Goal: Task Accomplishment & Management: Complete application form

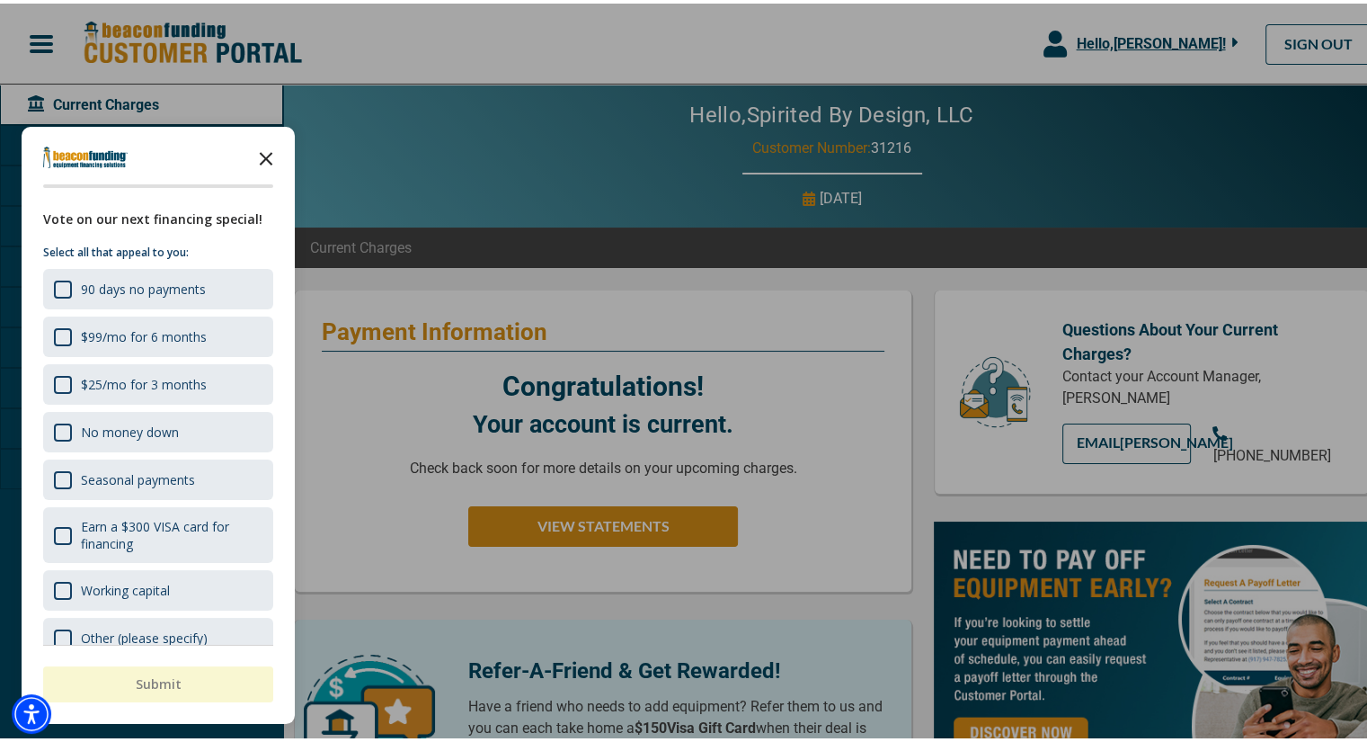
click at [264, 150] on icon "Close the survey" at bounding box center [266, 154] width 36 height 36
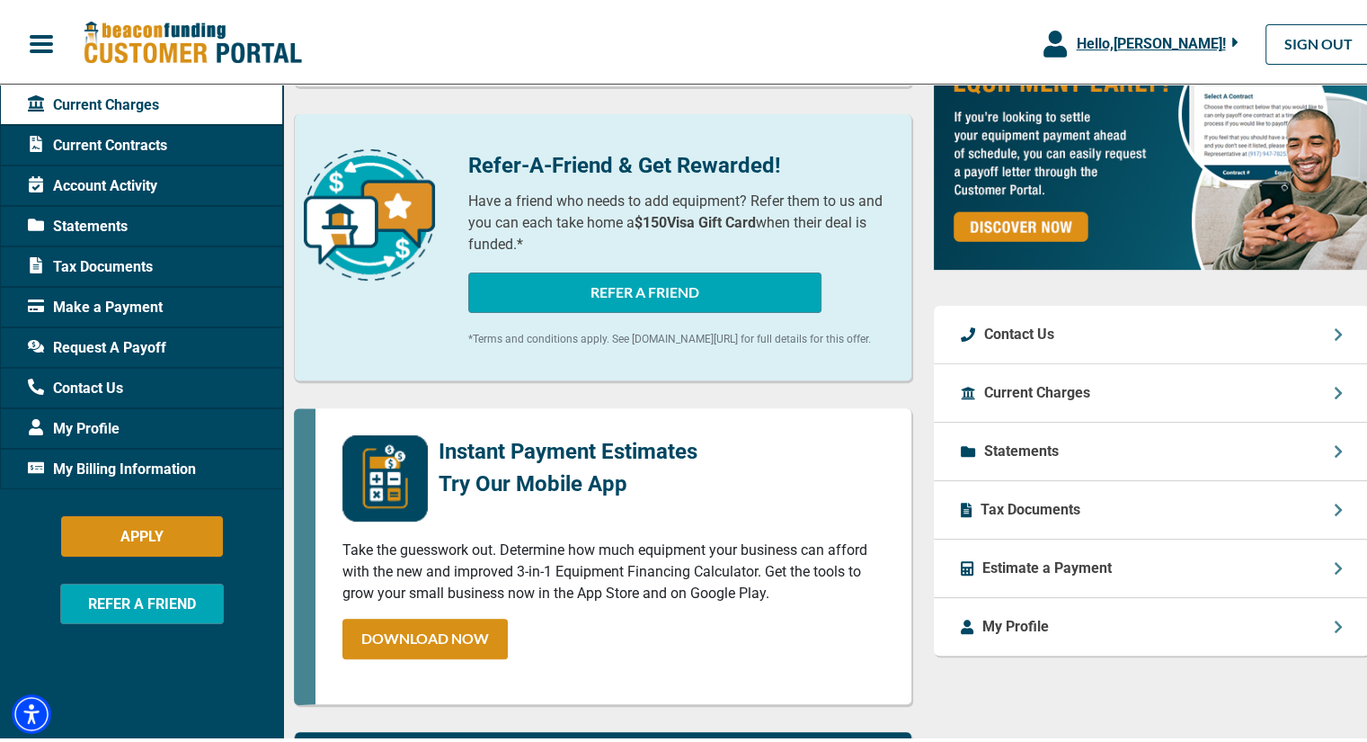
scroll to position [449, 0]
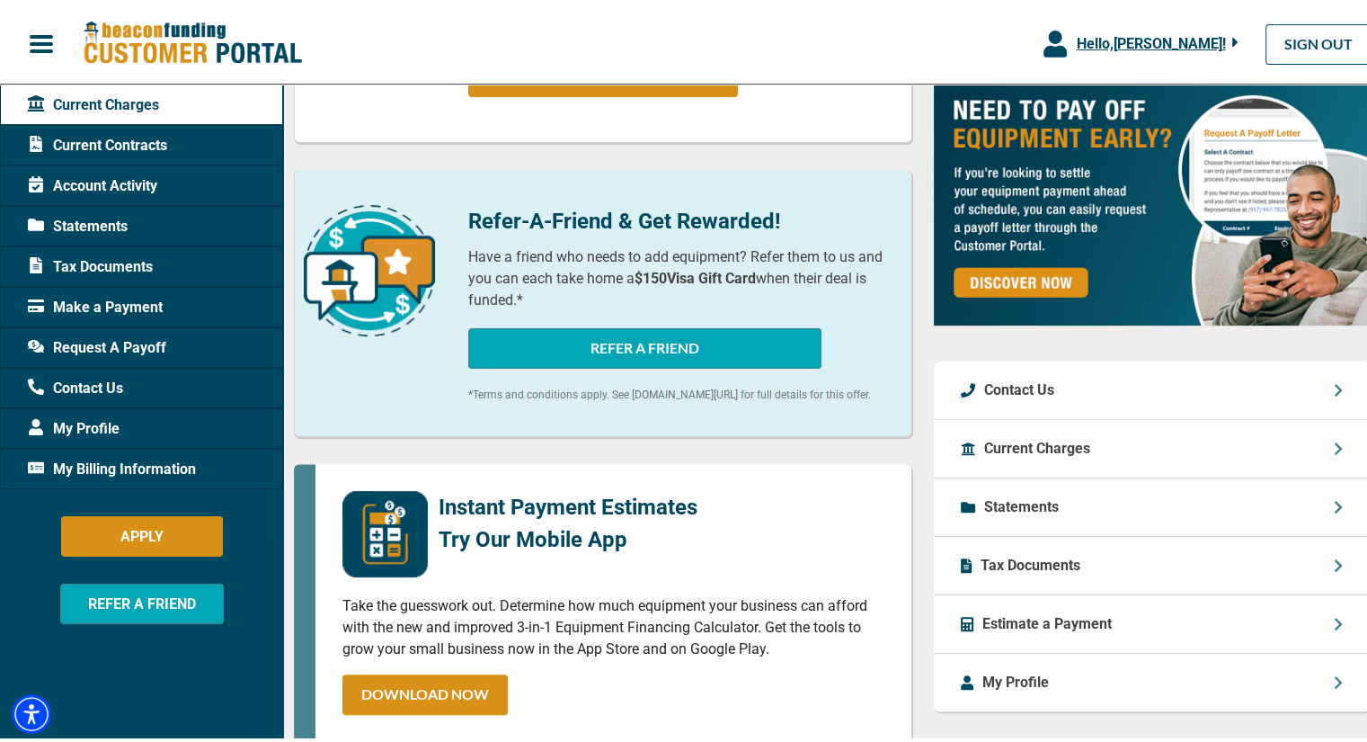
click at [97, 462] on span "My Billing Information" at bounding box center [112, 466] width 168 height 22
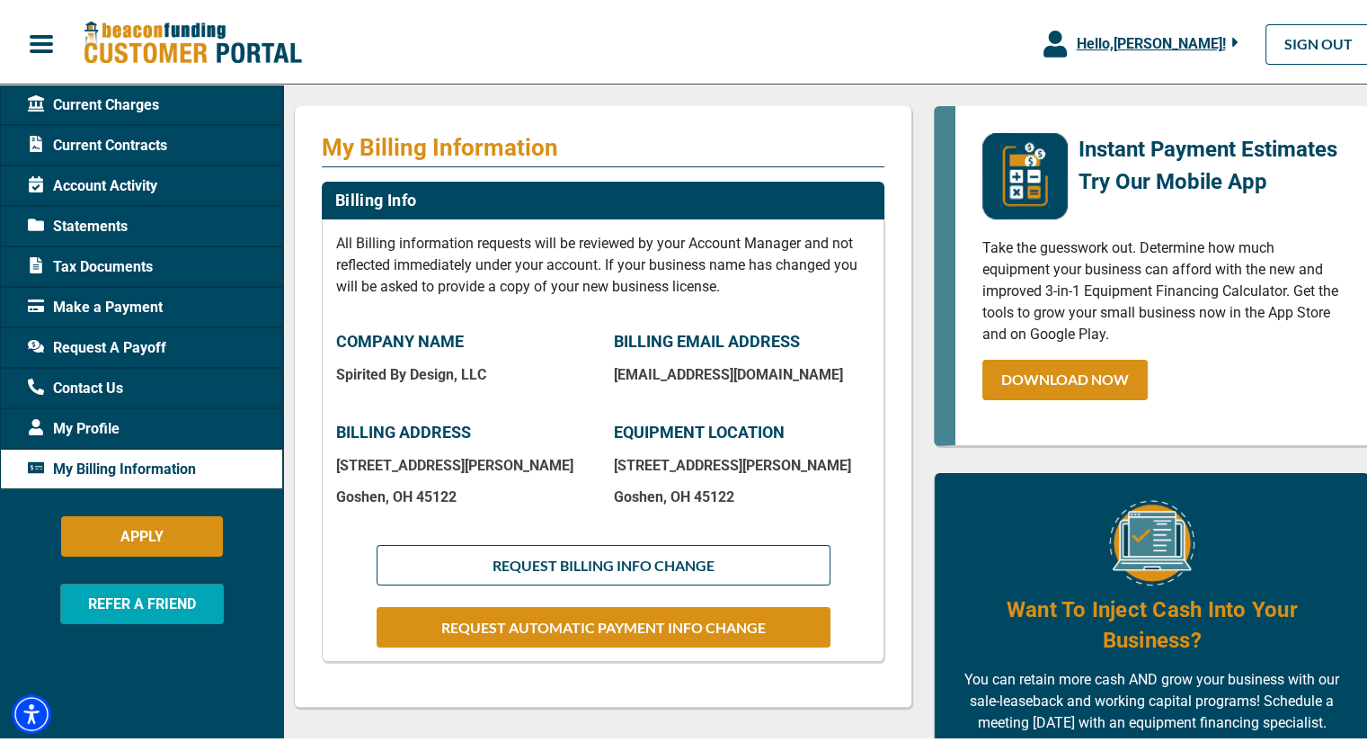
scroll to position [270, 0]
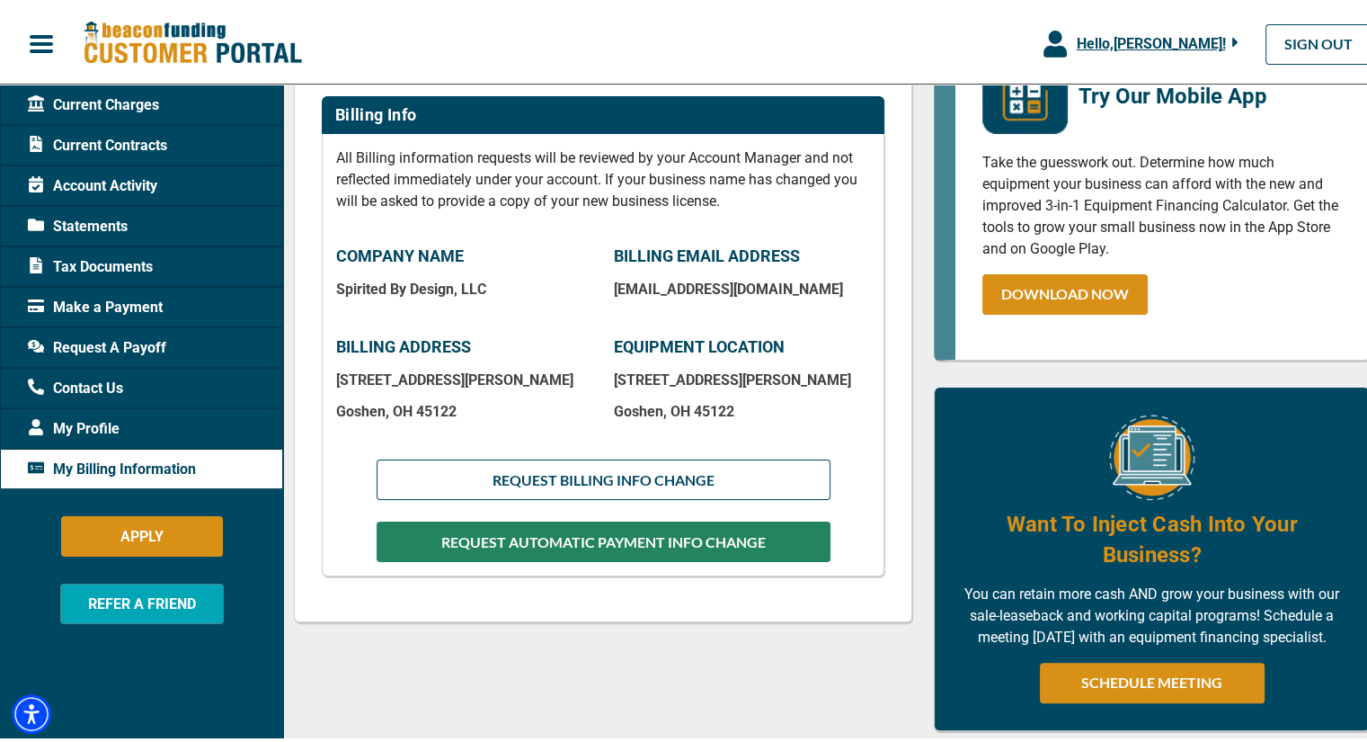
click at [647, 537] on button "REQUEST AUTOMATIC PAYMENT INFO CHANGE" at bounding box center [604, 538] width 454 height 40
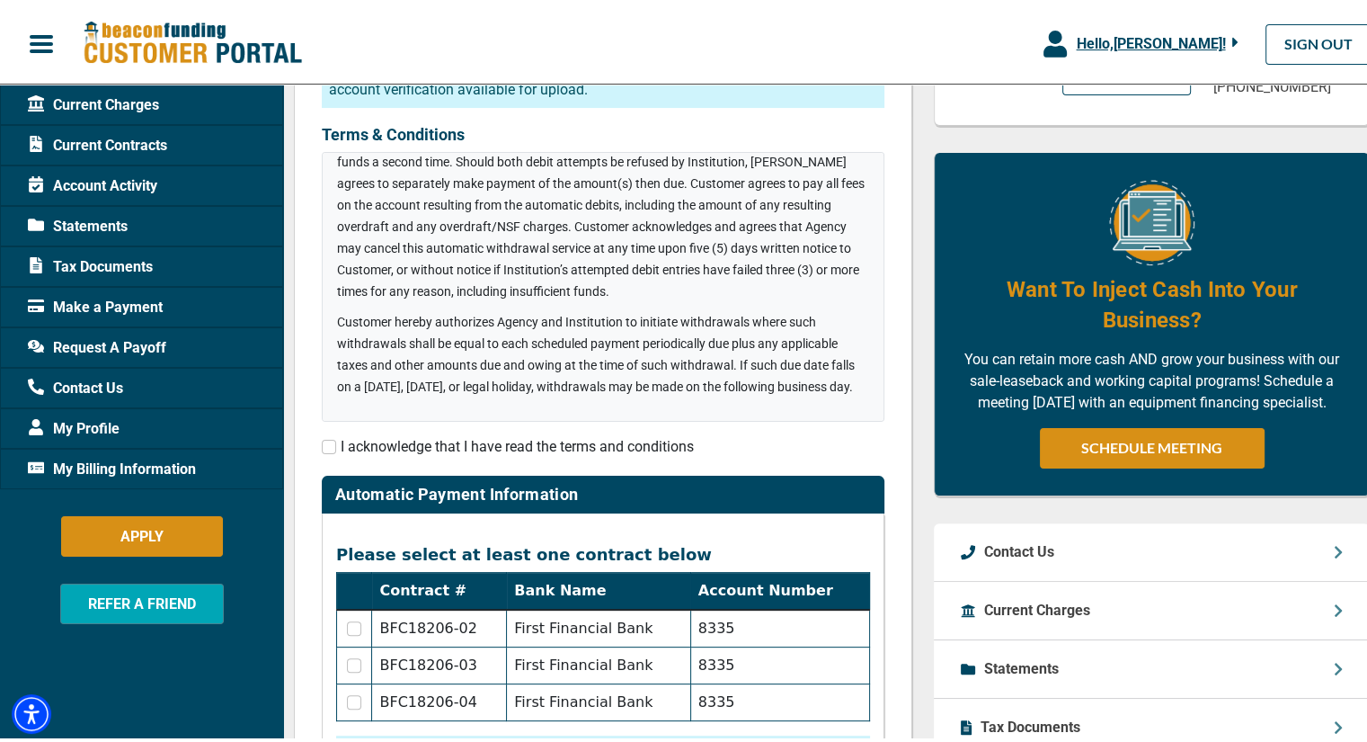
scroll to position [539, 0]
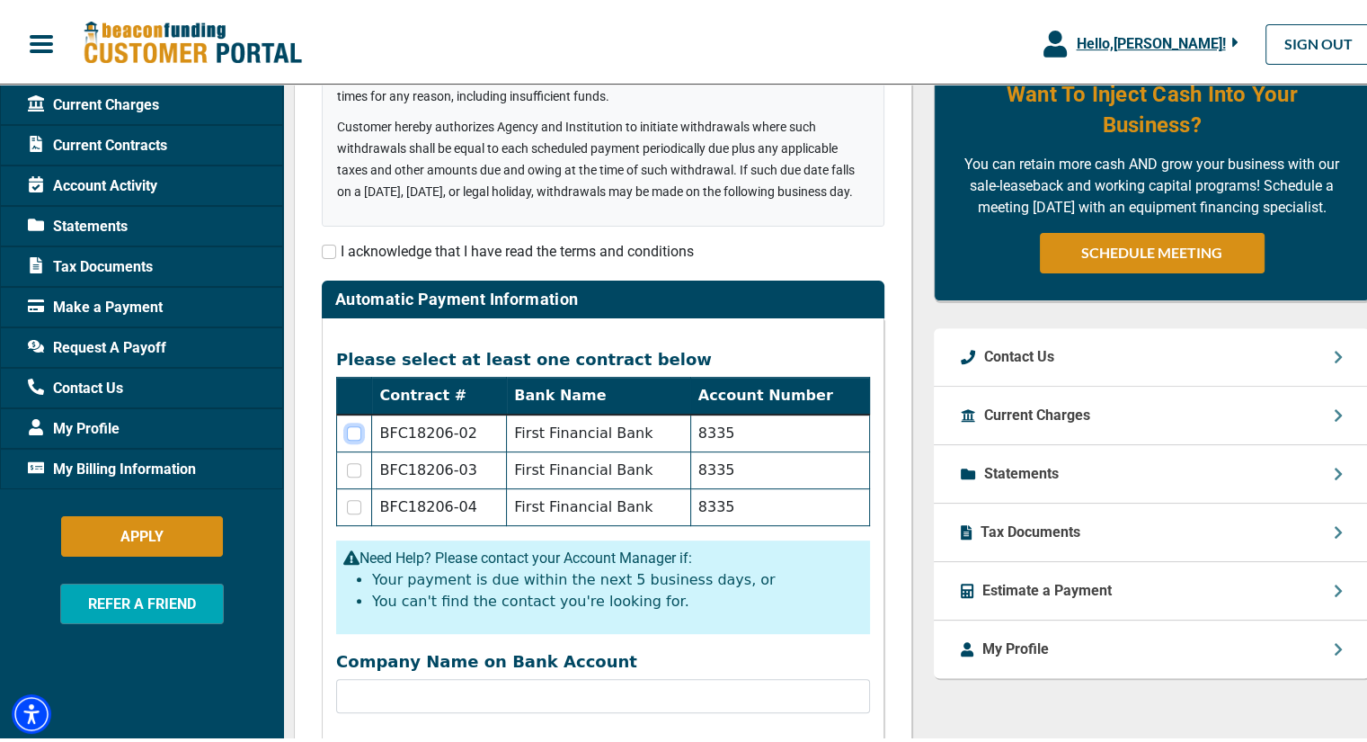
click at [356, 430] on input "checkbox" at bounding box center [354, 429] width 14 height 14
checkbox input "true"
click at [355, 468] on input "checkbox" at bounding box center [354, 466] width 14 height 14
checkbox input "true"
click at [355, 506] on input "checkbox" at bounding box center [354, 503] width 14 height 14
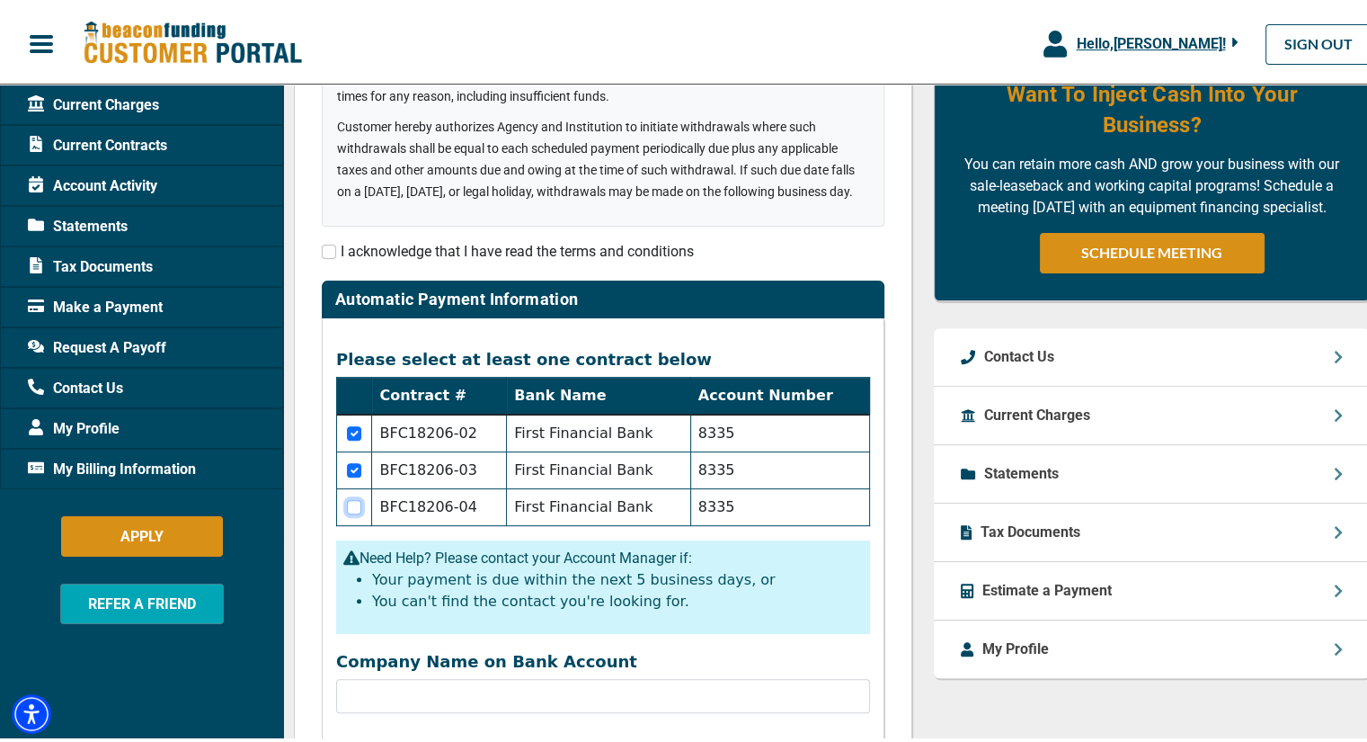
checkbox input "true"
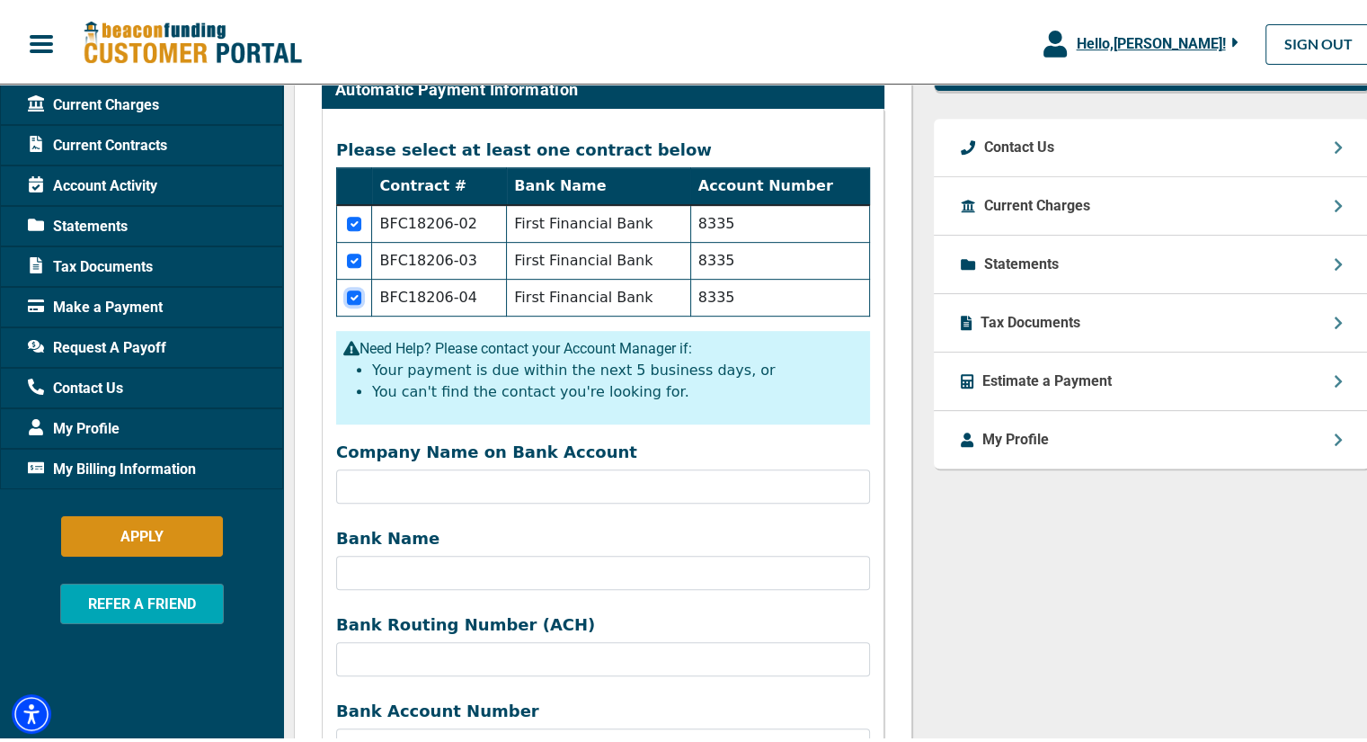
scroll to position [809, 0]
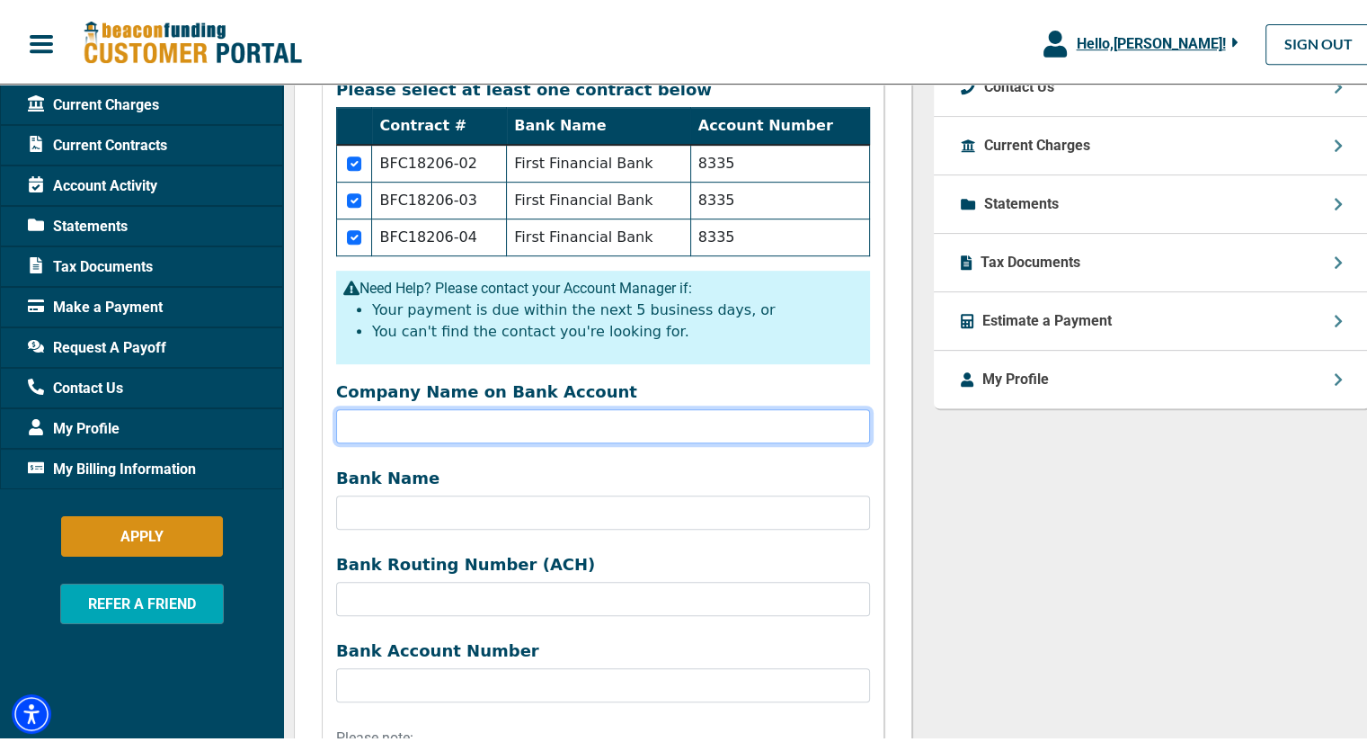
click at [475, 423] on input "Company Name on Bank Account" at bounding box center [603, 422] width 534 height 34
type input "Spirited by Design"
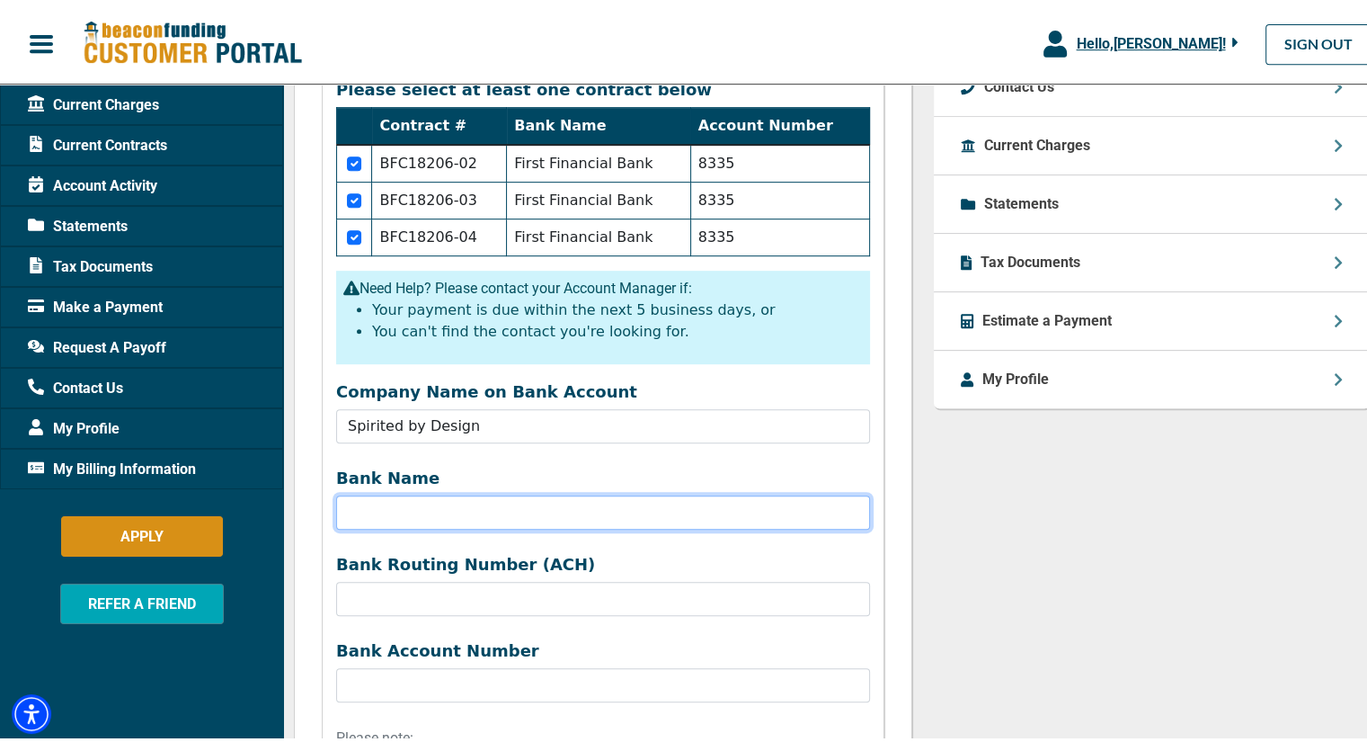
click at [462, 511] on input "Bank Name" at bounding box center [603, 509] width 534 height 34
type input "PNC"
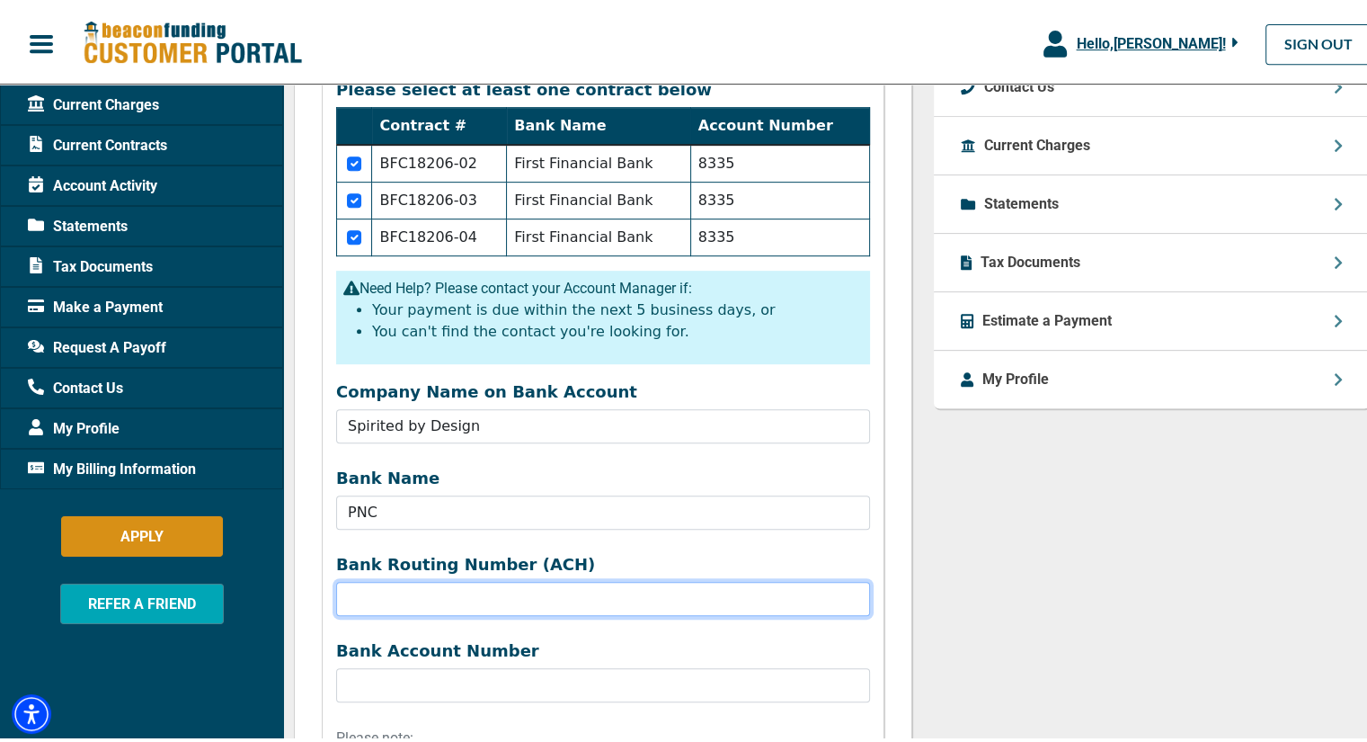
click at [449, 588] on input "Company Name on Bank Account" at bounding box center [603, 595] width 534 height 34
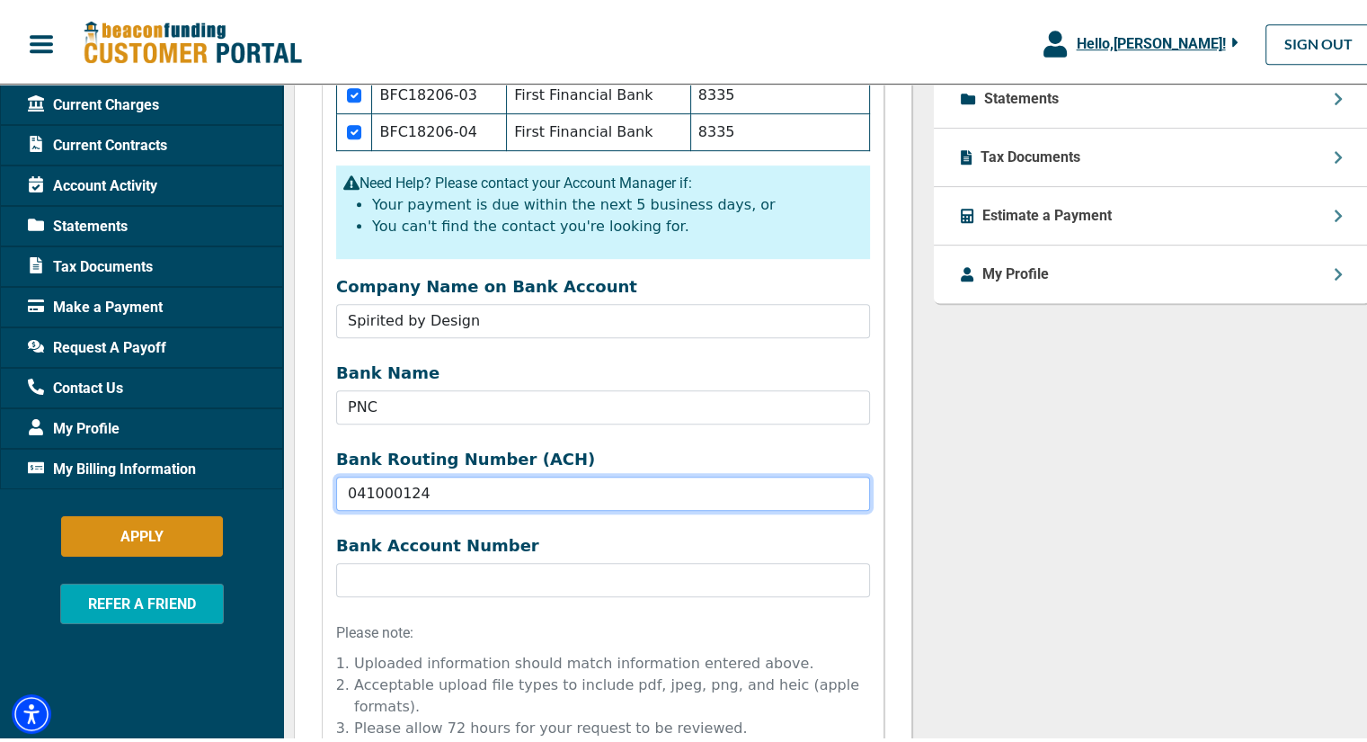
scroll to position [989, 0]
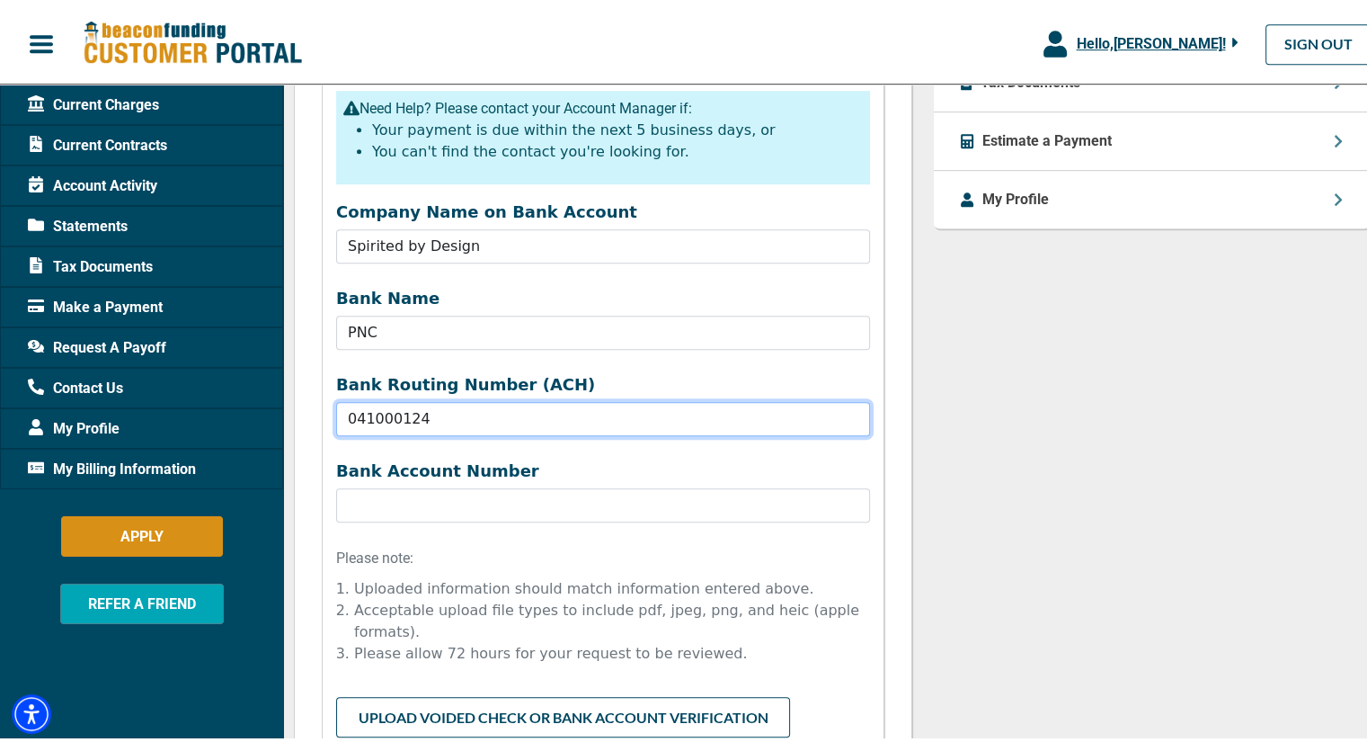
type input "041000124"
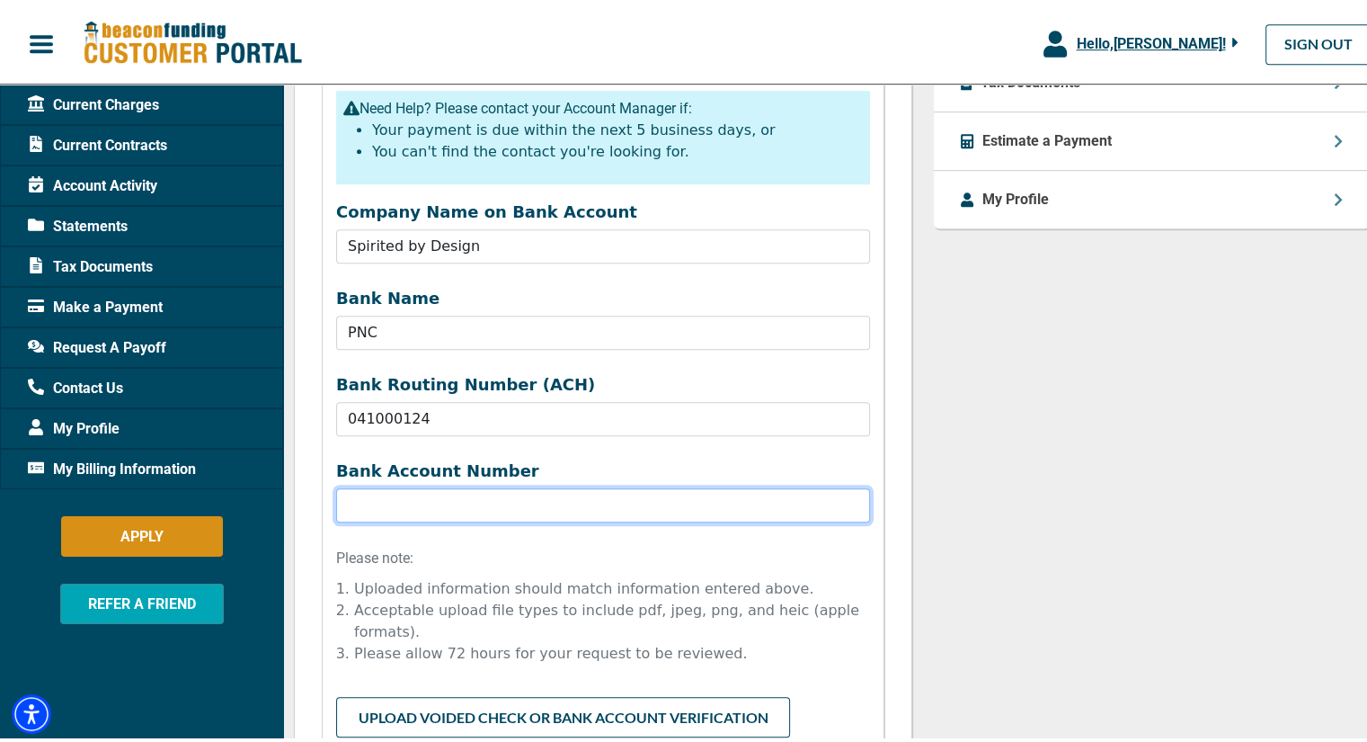
click at [436, 503] on input "Bank Name" at bounding box center [603, 501] width 534 height 34
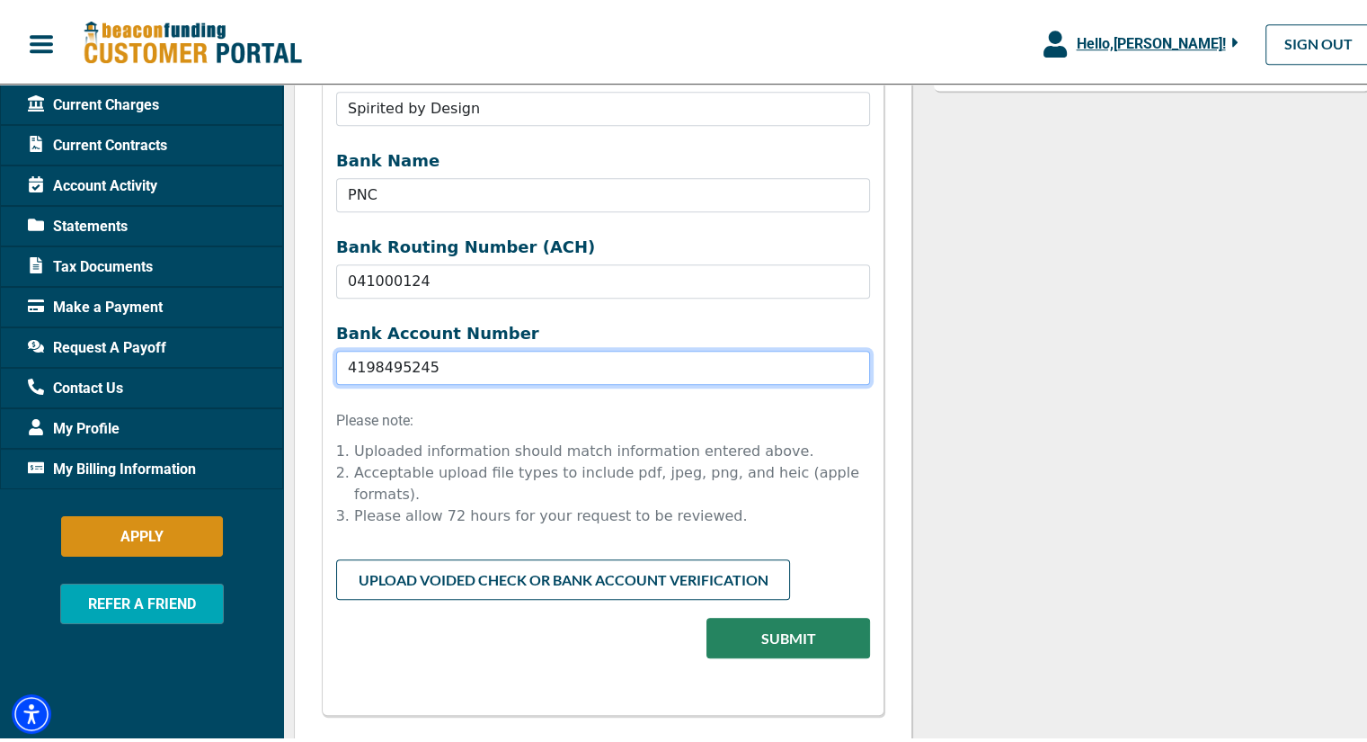
scroll to position [1168, 0]
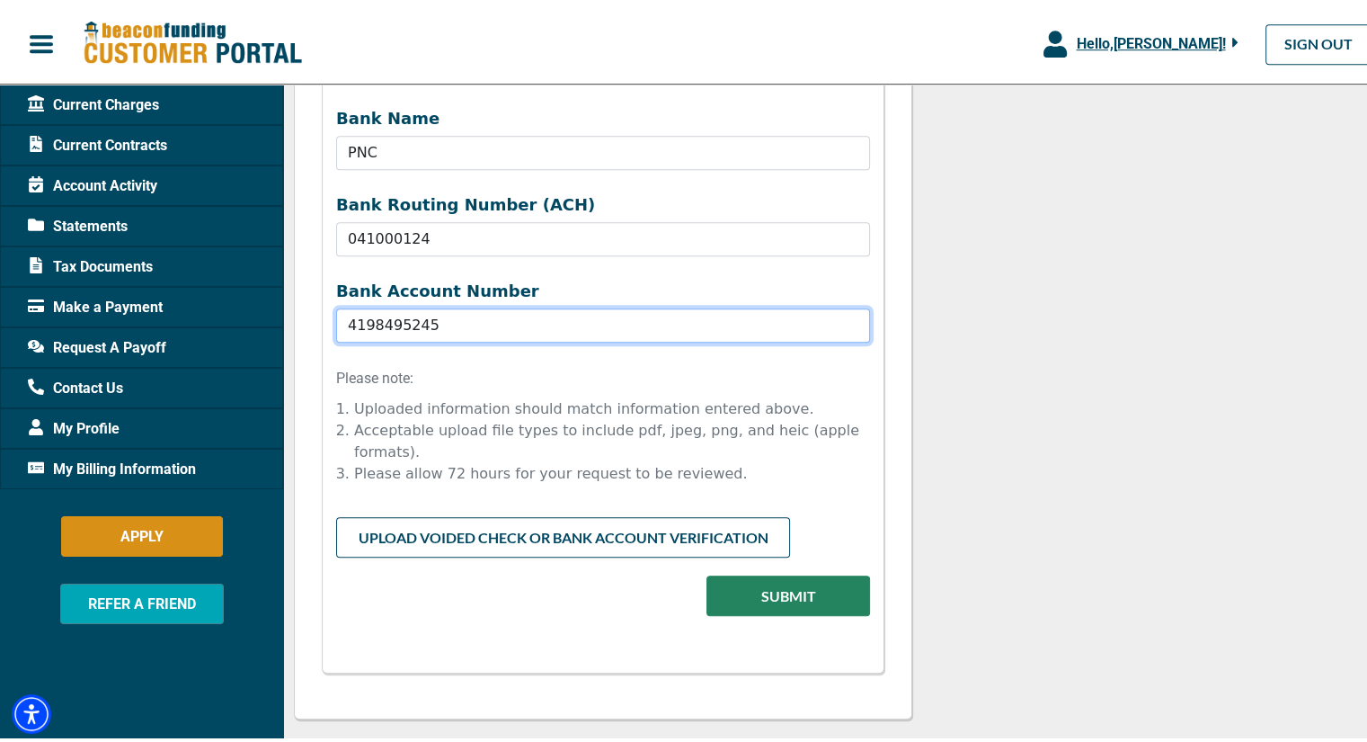
type input "4198495245"
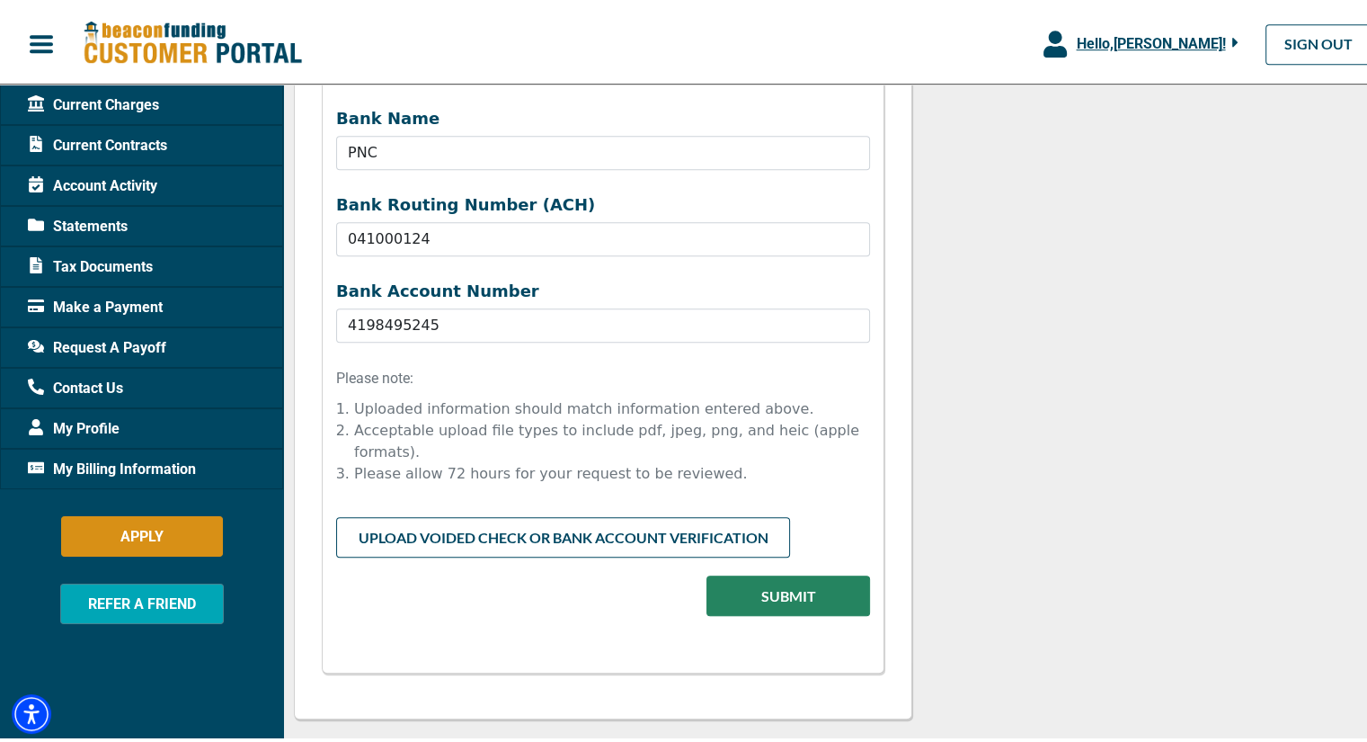
click at [551, 513] on input "file" at bounding box center [603, 530] width 534 height 34
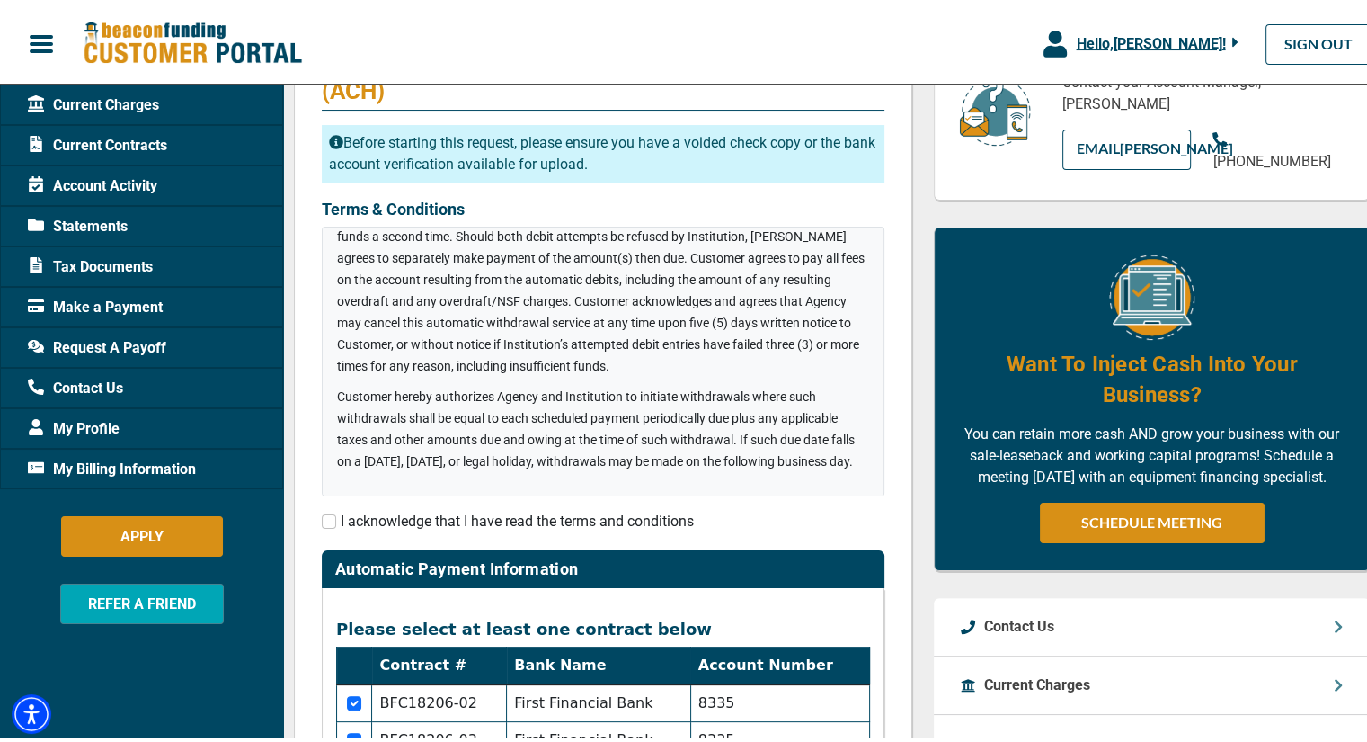
scroll to position [360, 0]
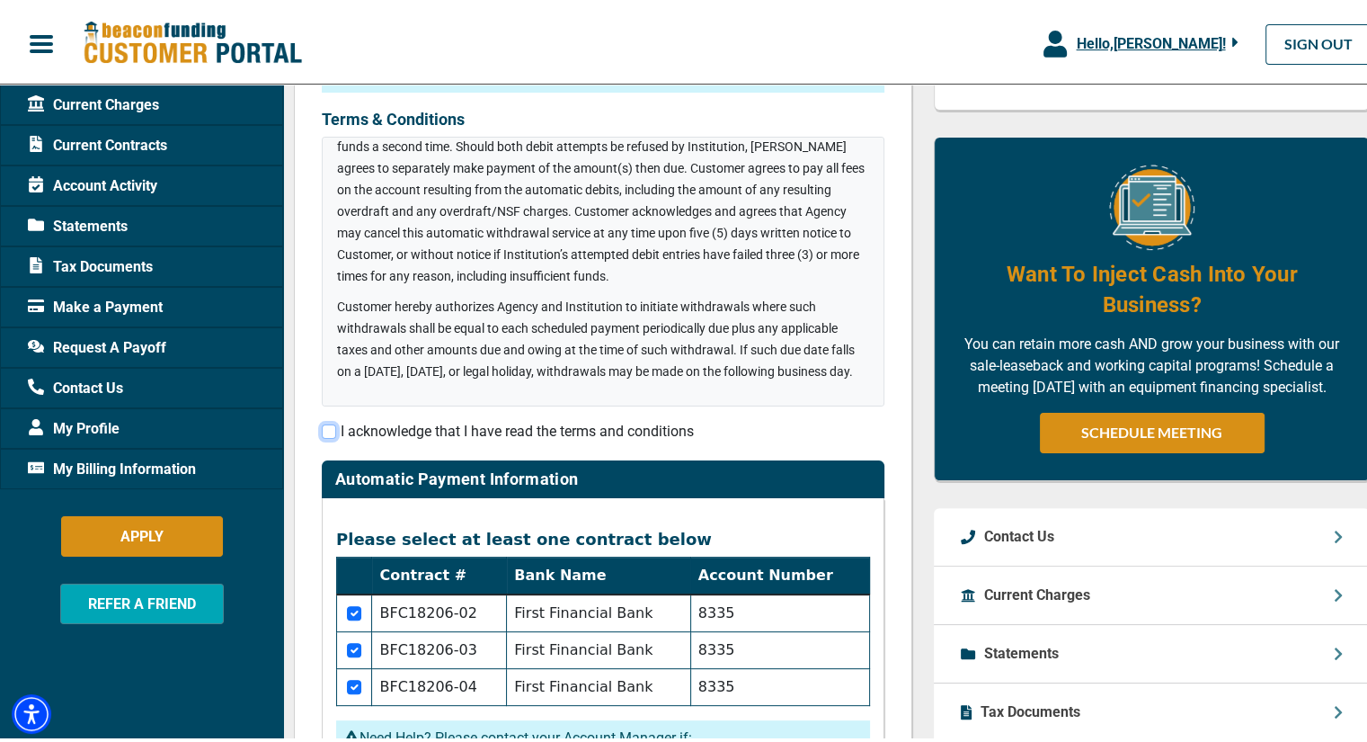
click at [324, 424] on input "checkbox" at bounding box center [329, 428] width 14 height 14
checkbox input "true"
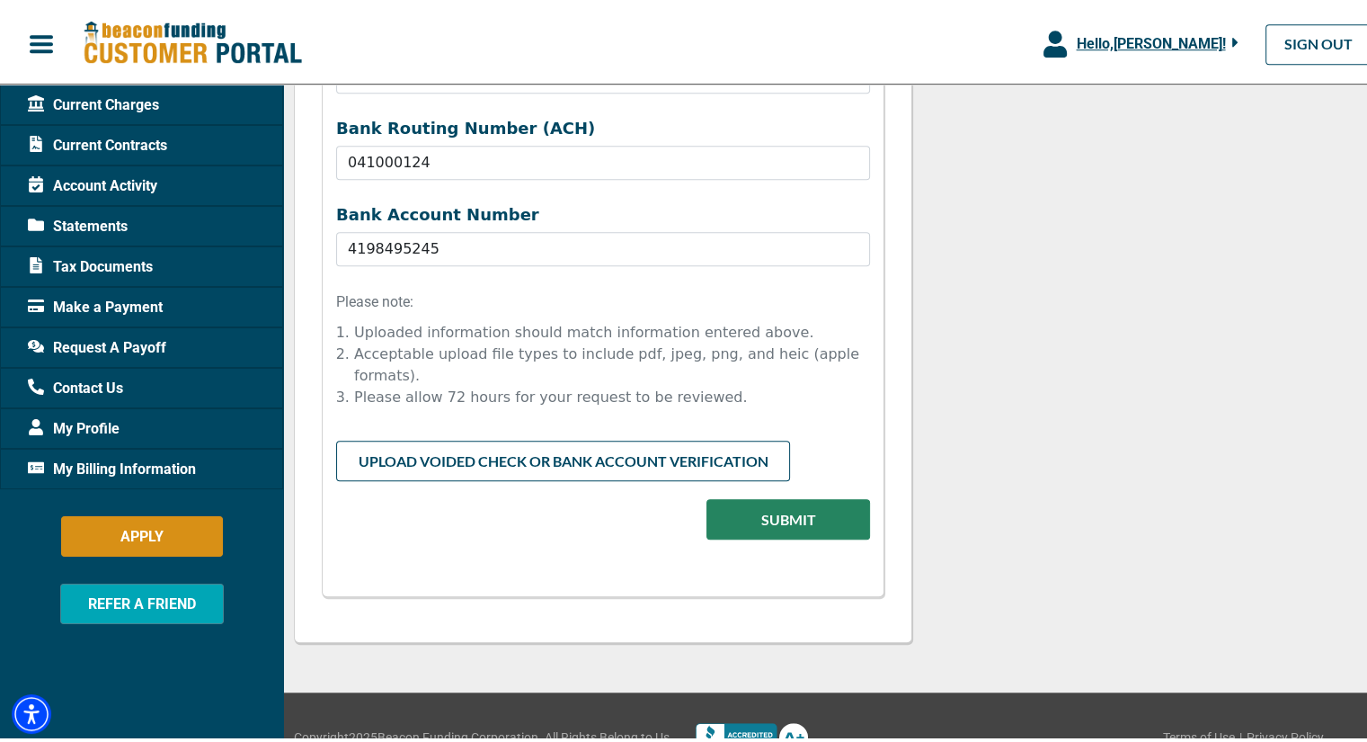
scroll to position [1258, 0]
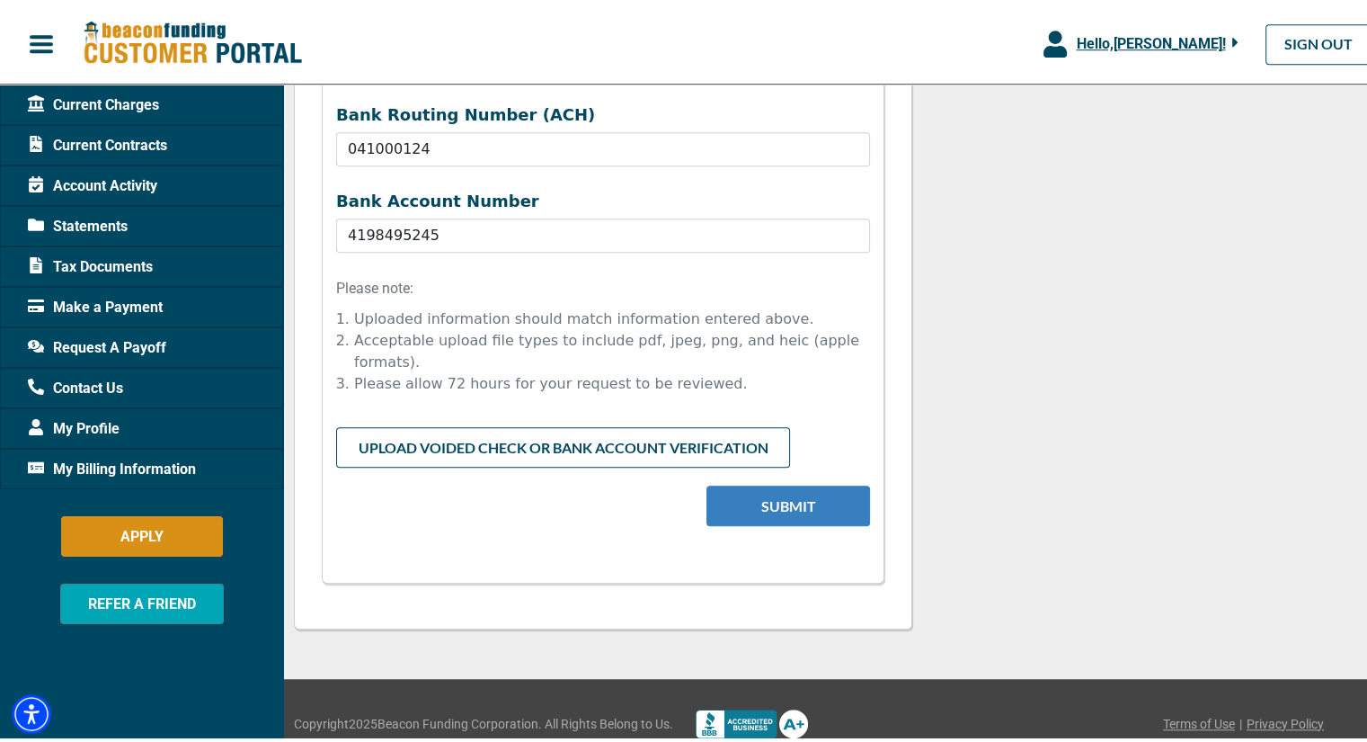
click at [781, 482] on button "Submit" at bounding box center [788, 502] width 164 height 40
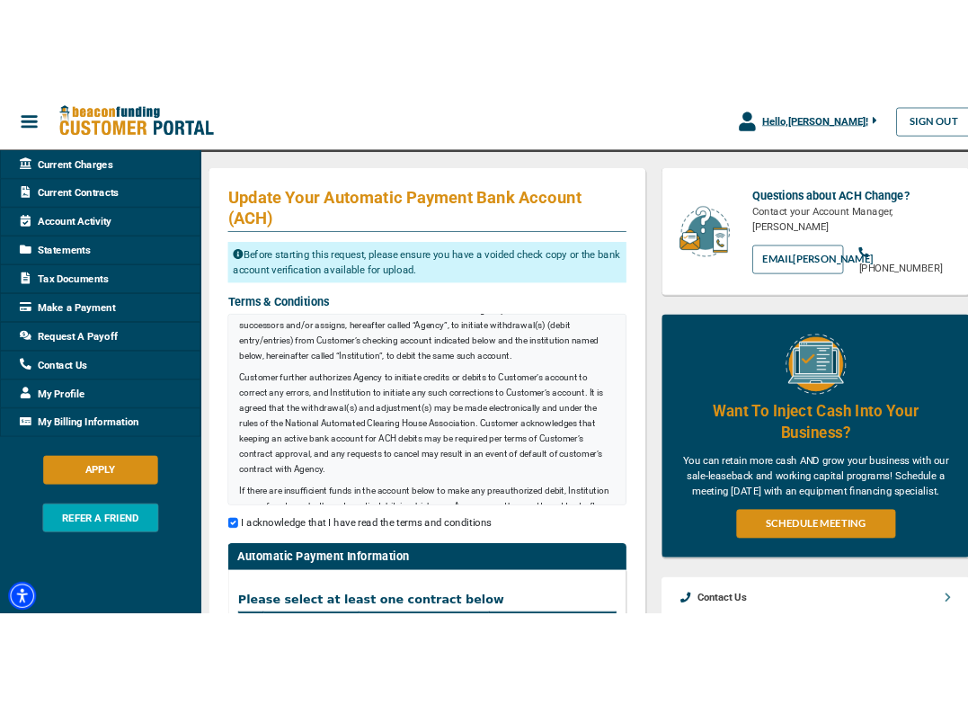
scroll to position [0, 0]
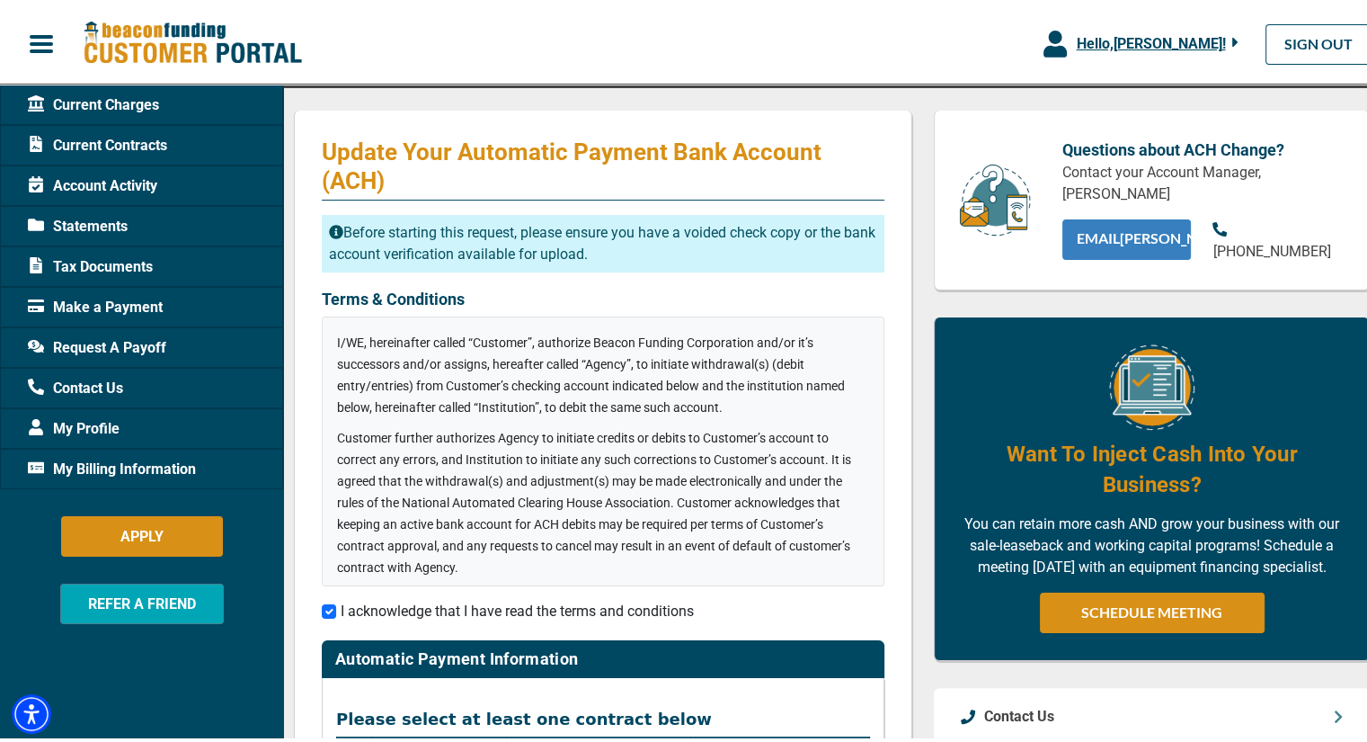
click at [1149, 242] on link "EMAIL [PERSON_NAME]" at bounding box center [1126, 236] width 129 height 40
click at [1148, 255] on link "EMAIL [PERSON_NAME]" at bounding box center [1126, 236] width 129 height 40
click at [1118, 246] on link "EMAIL [PERSON_NAME]" at bounding box center [1126, 236] width 129 height 40
click at [1139, 243] on link "EMAIL [PERSON_NAME]" at bounding box center [1126, 236] width 129 height 40
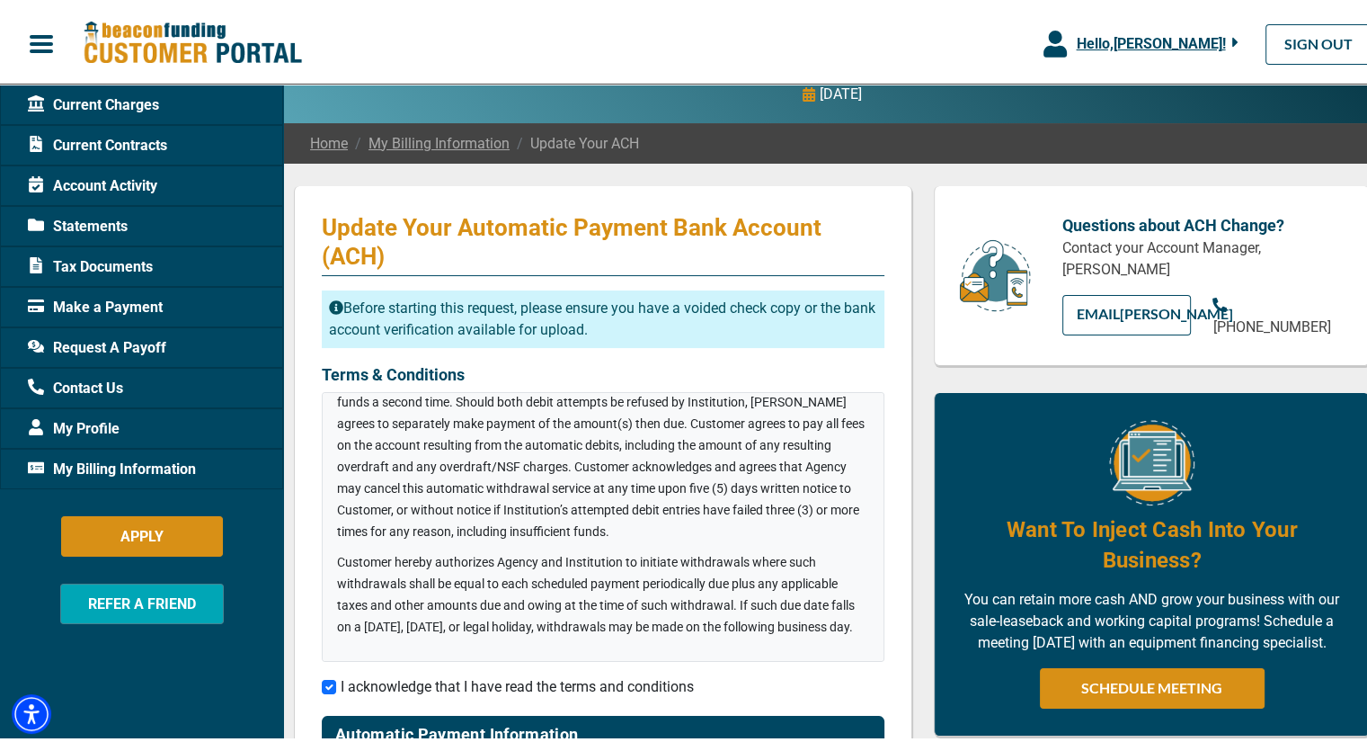
scroll to position [90, 0]
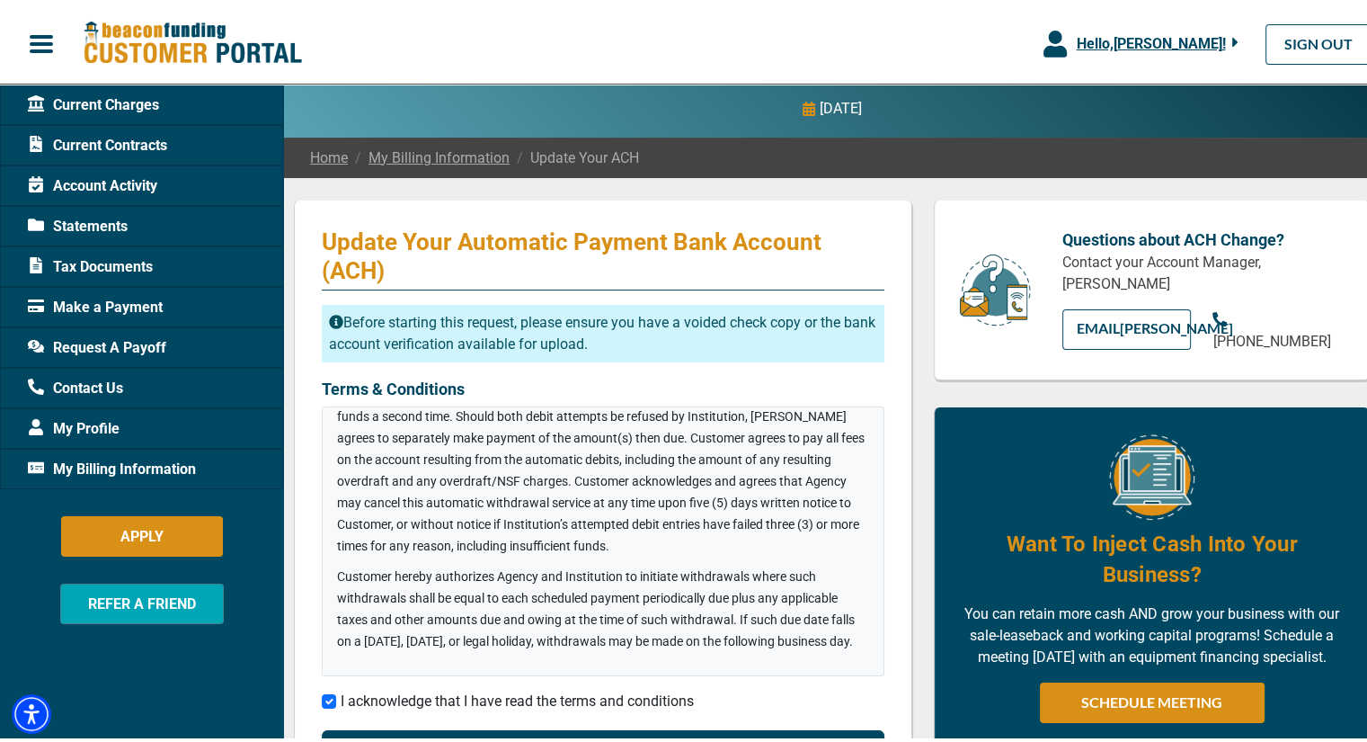
click at [471, 345] on p "Before starting this request, please ensure you have a voided check copy or the…" at bounding box center [603, 330] width 563 height 58
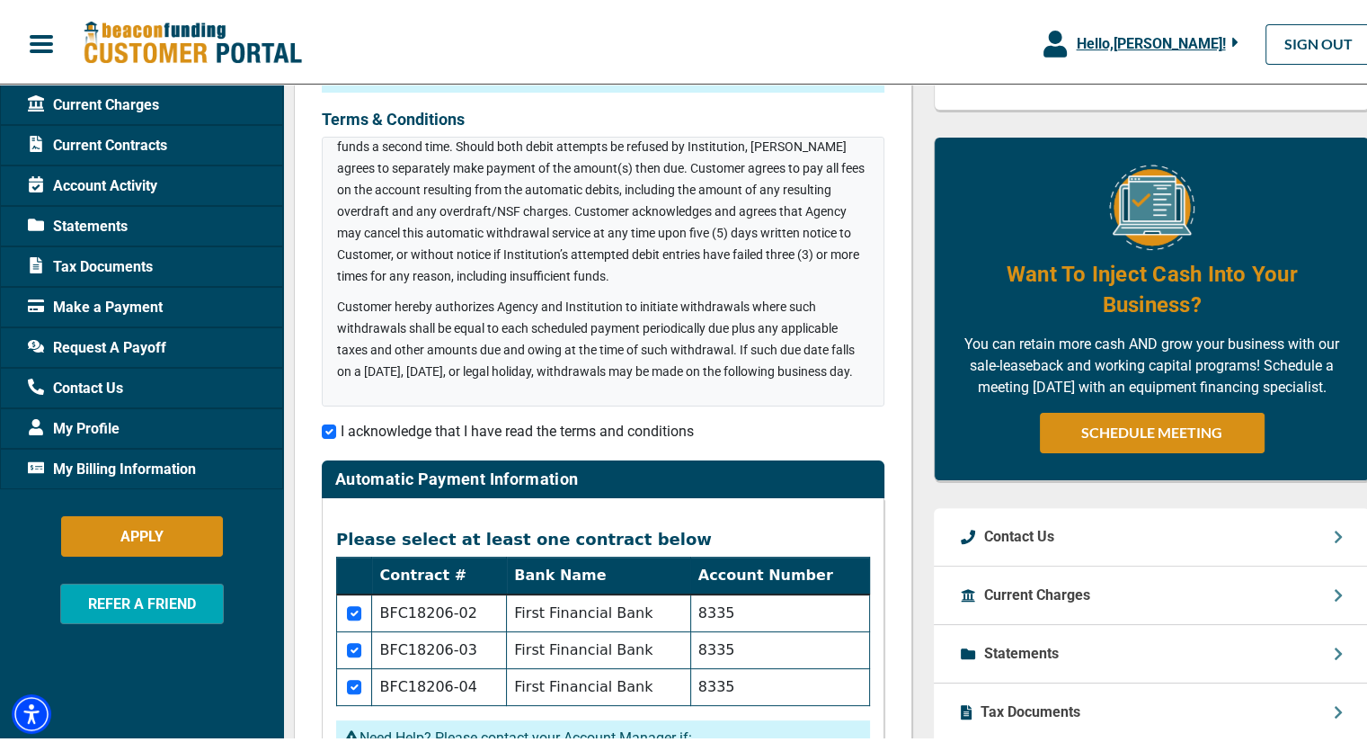
scroll to position [357, 0]
click at [1184, 39] on span "Hello, [PERSON_NAME] !" at bounding box center [1150, 39] width 149 height 17
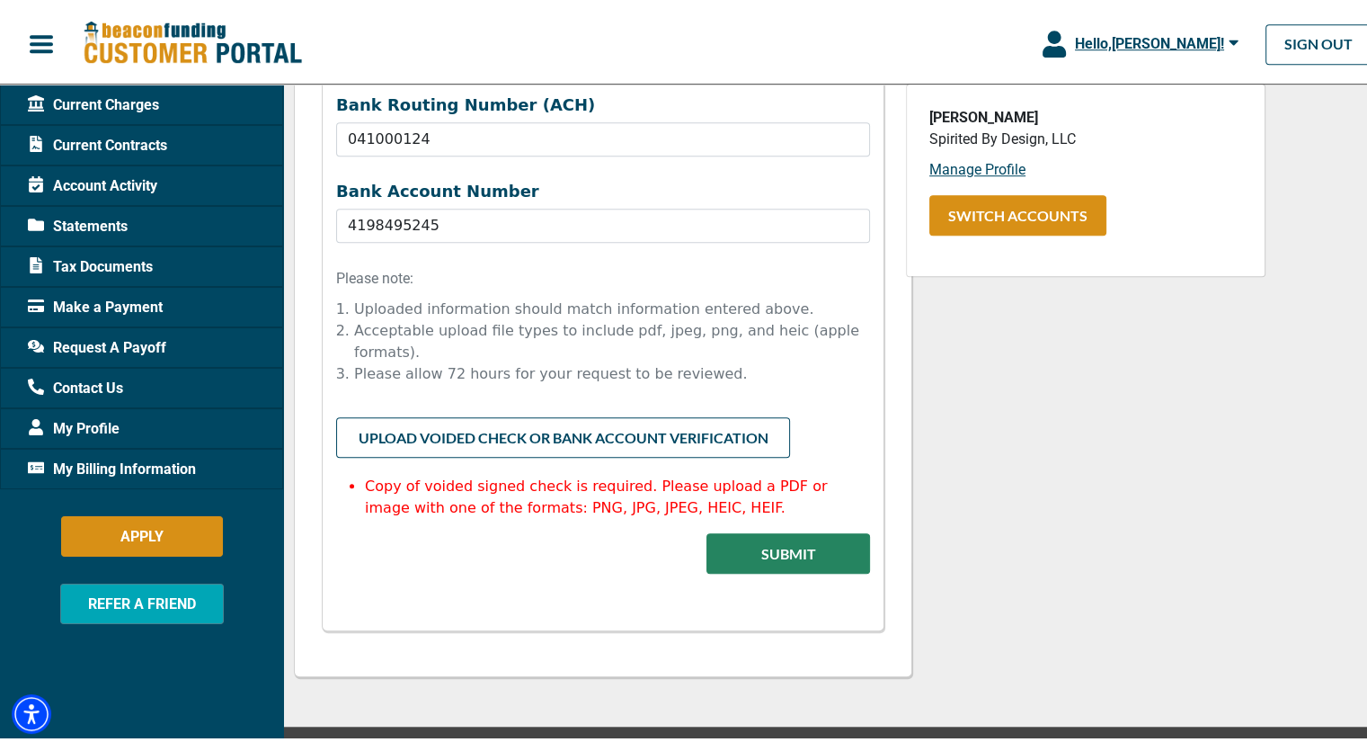
scroll to position [1316, 0]
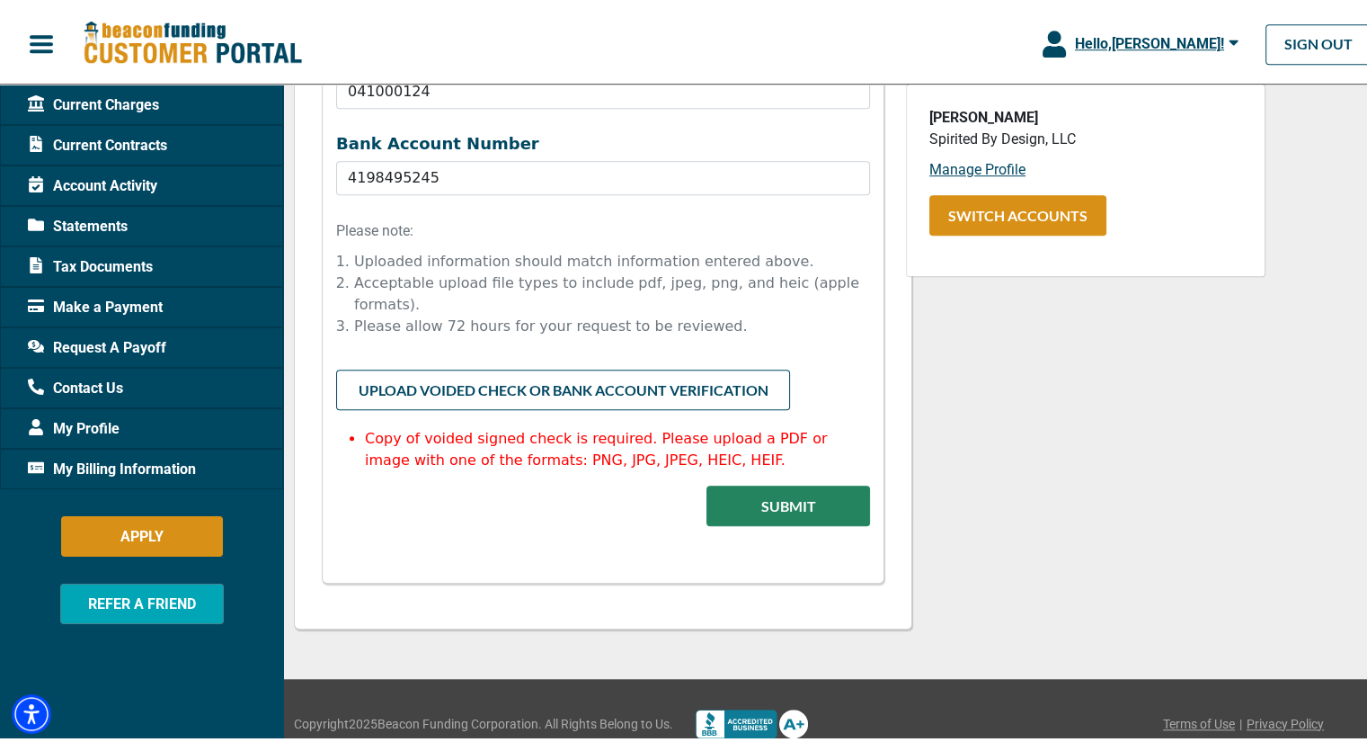
click at [466, 368] on input "file" at bounding box center [603, 383] width 534 height 34
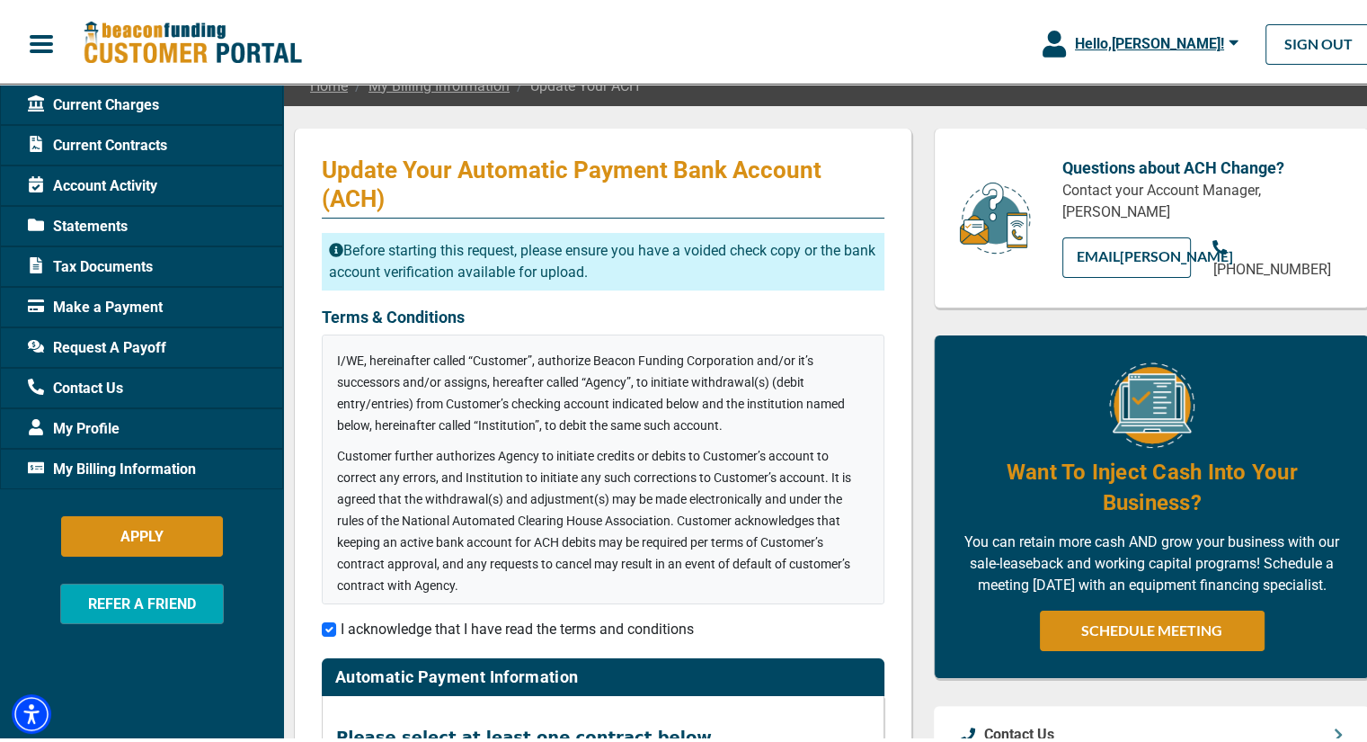
scroll to position [147, 0]
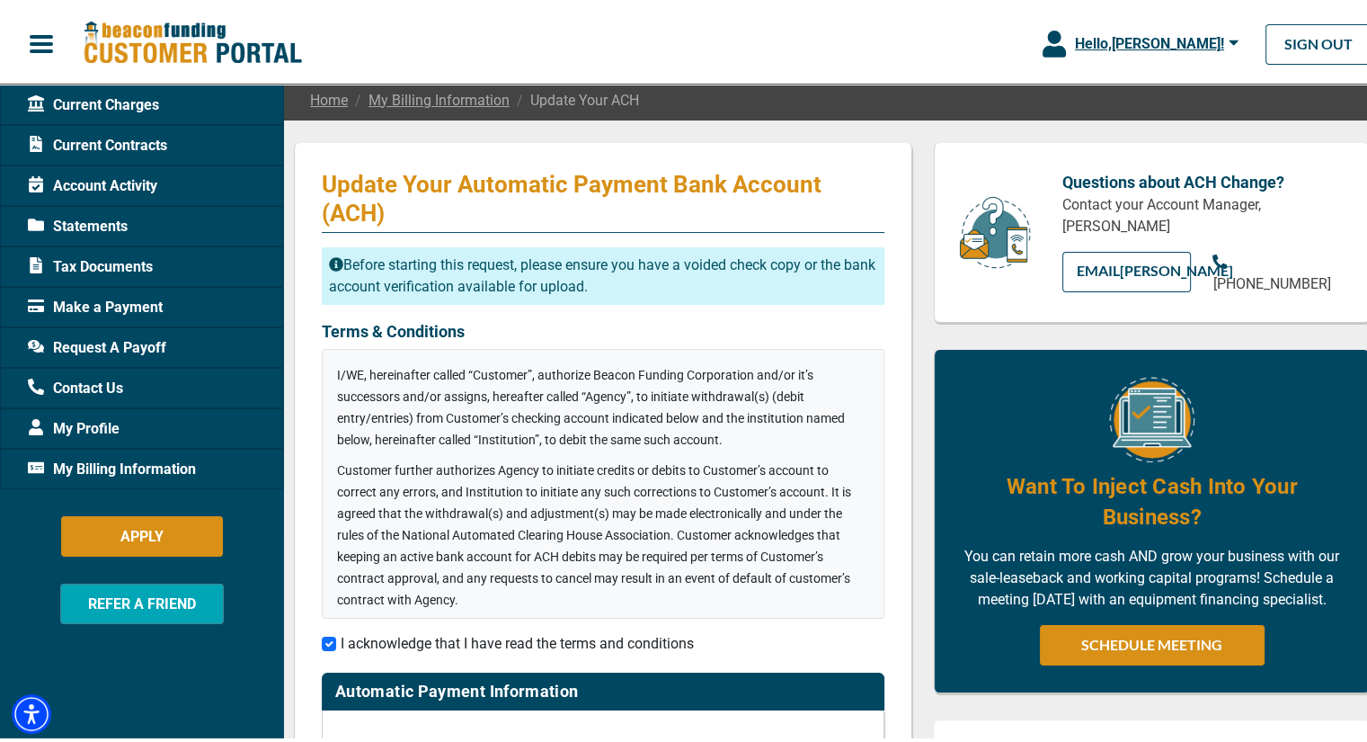
click at [487, 285] on p "Before starting this request, please ensure you have a voided check copy or the…" at bounding box center [603, 273] width 563 height 58
click at [460, 286] on p "Before starting this request, please ensure you have a voided check copy or the…" at bounding box center [603, 273] width 563 height 58
click at [523, 285] on p "Before starting this request, please ensure you have a voided check copy or the…" at bounding box center [603, 273] width 563 height 58
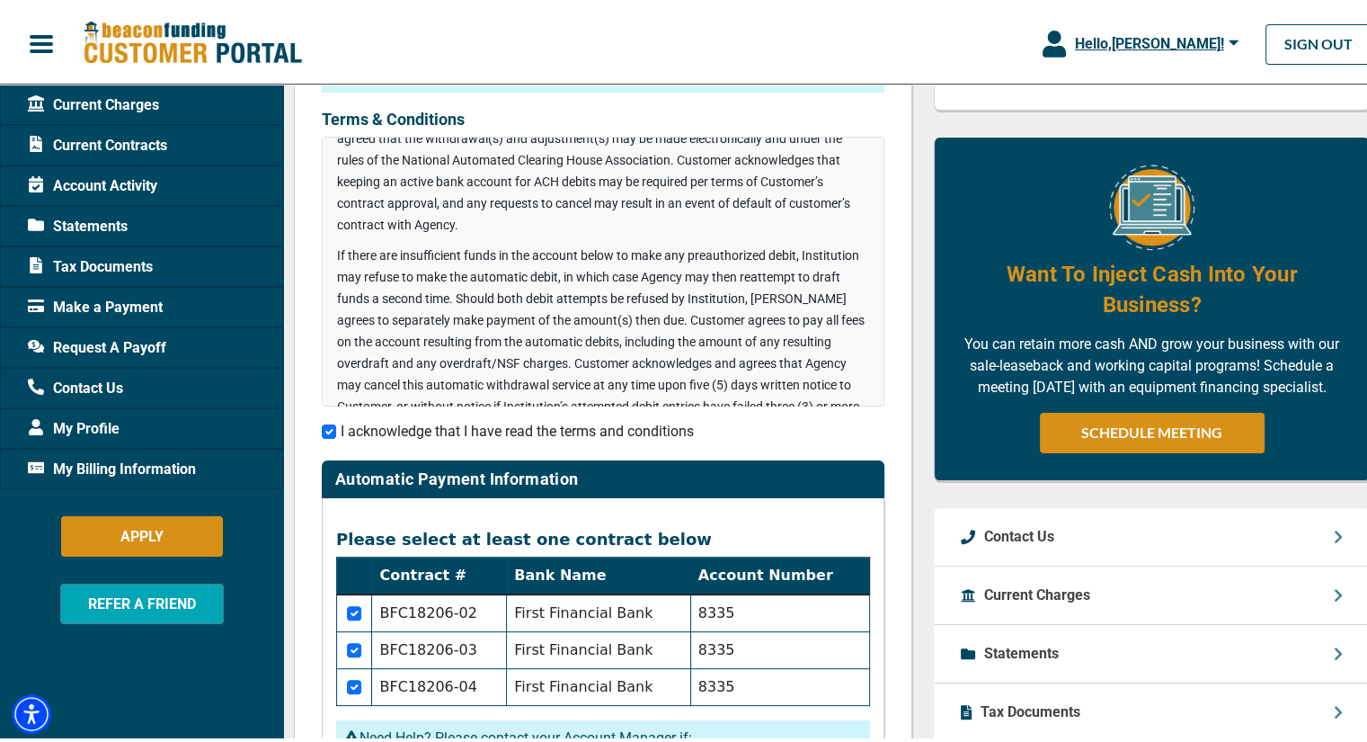
scroll to position [270, 0]
